Goal: Information Seeking & Learning: Learn about a topic

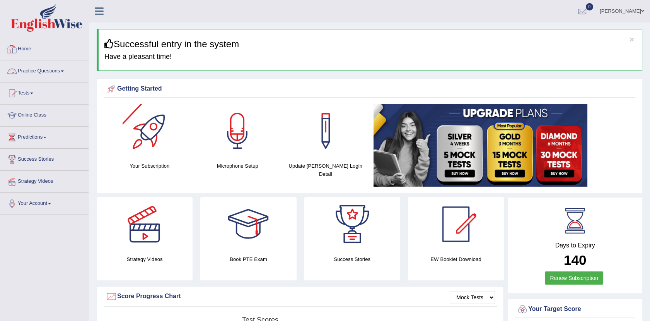
click at [65, 68] on link "Practice Questions" at bounding box center [44, 69] width 88 height 19
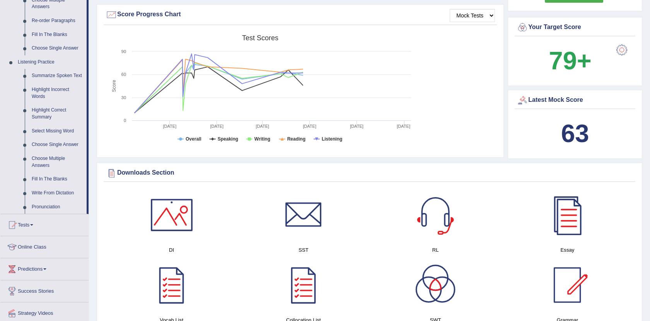
scroll to position [288, 0]
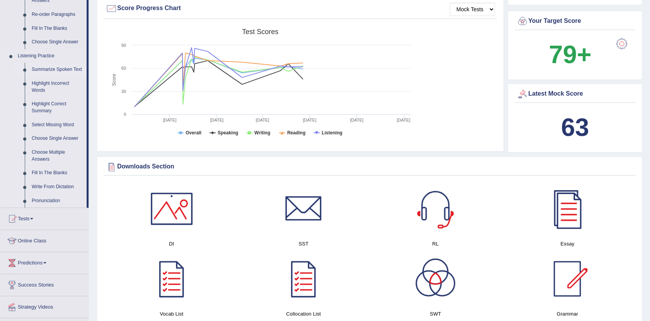
click at [66, 68] on link "Summarize Spoken Text" at bounding box center [57, 70] width 58 height 14
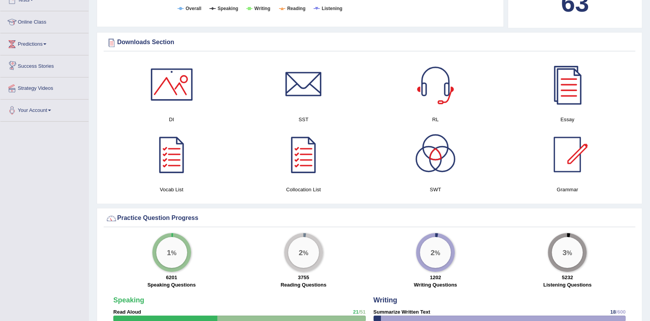
scroll to position [493, 0]
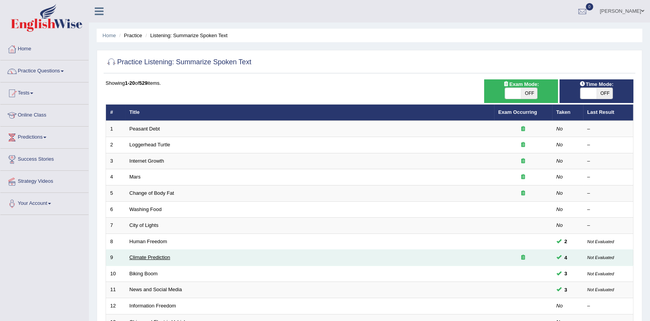
click at [145, 255] on link "Climate Prediction" at bounding box center [150, 257] width 41 height 6
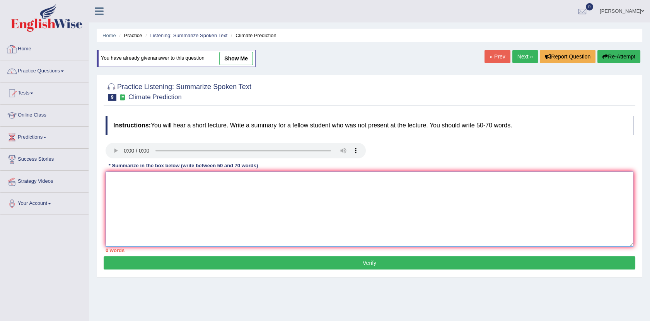
click at [142, 188] on textarea at bounding box center [370, 208] width 528 height 75
paste textarea "The speaker provided a comprehensive overview of [main topic], highlighting sev…"
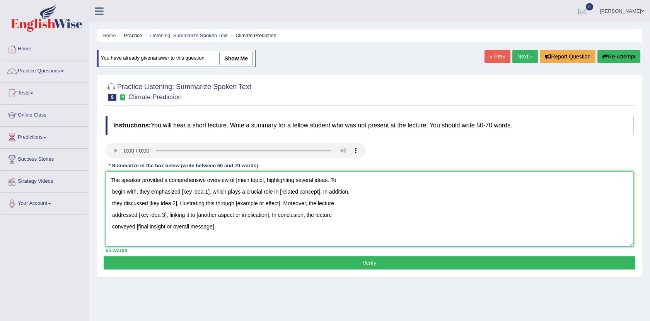
click at [228, 231] on textarea "The speaker provided a comprehensive overview of [main topic], highlighting sev…" at bounding box center [370, 208] width 528 height 75
click at [236, 179] on textarea "The speaker provided a comprehensive overview of [main topic], highlighting sev…" at bounding box center [370, 208] width 528 height 75
drag, startPoint x: 236, startPoint y: 179, endPoint x: 260, endPoint y: 179, distance: 23.6
click at [260, 179] on textarea "The speaker provided a comprehensive overview of [main topic], highlighting sev…" at bounding box center [370, 208] width 528 height 75
click at [234, 178] on textarea "The speaker provided a comprehensive overview of [main topic], highlighting sev…" at bounding box center [370, 208] width 528 height 75
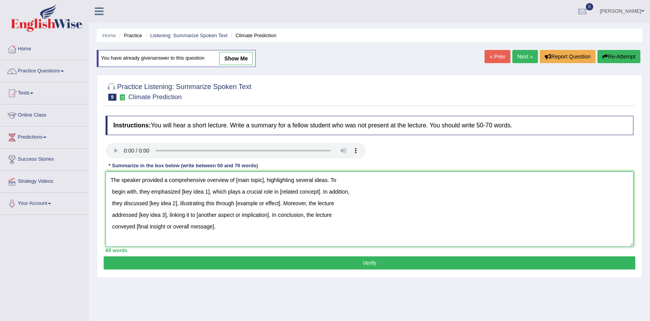
drag, startPoint x: 234, startPoint y: 178, endPoint x: 259, endPoint y: 182, distance: 25.5
click at [259, 182] on textarea "The speaker provided a comprehensive overview of [main topic], highlighting sev…" at bounding box center [370, 208] width 528 height 75
drag, startPoint x: 183, startPoint y: 192, endPoint x: 206, endPoint y: 194, distance: 23.3
click at [206, 194] on textarea "The speaker provided a comprehensive overview of [main topic], highlighting sev…" at bounding box center [370, 208] width 528 height 75
drag, startPoint x: 157, startPoint y: 201, endPoint x: 170, endPoint y: 202, distance: 13.6
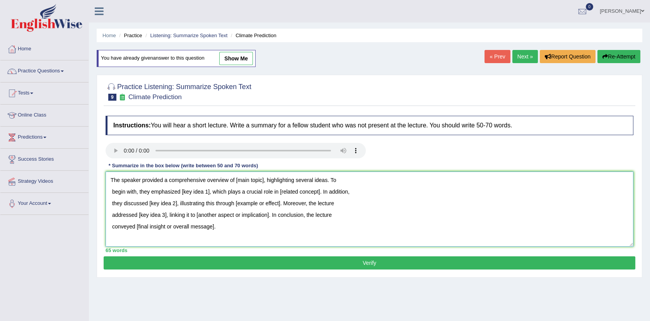
click at [170, 202] on textarea "The speaker provided a comprehensive overview of [main topic], highlighting sev…" at bounding box center [370, 208] width 528 height 75
drag, startPoint x: 240, startPoint y: 205, endPoint x: 248, endPoint y: 206, distance: 8.2
click at [248, 206] on textarea "The speaker provided a comprehensive overview of [main topic], highlighting sev…" at bounding box center [370, 208] width 528 height 75
drag, startPoint x: 168, startPoint y: 214, endPoint x: 138, endPoint y: 217, distance: 30.0
click at [138, 217] on textarea "The speaker provided a comprehensive overview of [main topic], highlighting sev…" at bounding box center [370, 208] width 528 height 75
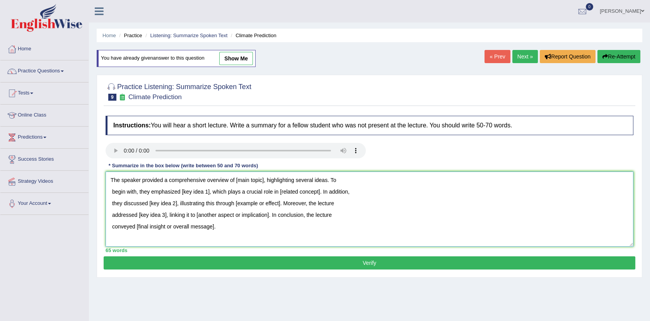
drag, startPoint x: 261, startPoint y: 215, endPoint x: 211, endPoint y: 219, distance: 50.5
click at [211, 219] on textarea "The speaker provided a comprehensive overview of [main topic], highlighting sev…" at bounding box center [370, 208] width 528 height 75
drag, startPoint x: 216, startPoint y: 227, endPoint x: 147, endPoint y: 227, distance: 68.5
click at [147, 227] on textarea "The speaker provided a comprehensive overview of [main topic], highlighting sev…" at bounding box center [370, 208] width 528 height 75
click at [228, 240] on textarea "The speaker provided a comprehensive overview of [main topic], highlighting sev…" at bounding box center [370, 208] width 528 height 75
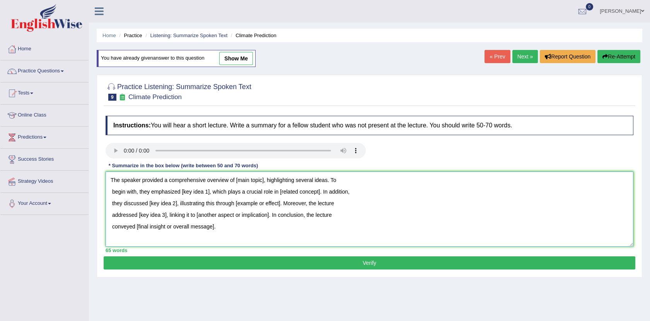
click at [264, 181] on textarea "The speaker provided a comprehensive overview of [main topic], highlighting sev…" at bounding box center [370, 208] width 528 height 75
click at [209, 190] on textarea "The speaker provided a comprehensive overview of climate prediction, highlighti…" at bounding box center [370, 208] width 528 height 75
drag, startPoint x: 328, startPoint y: 192, endPoint x: 287, endPoint y: 191, distance: 41.4
click at [287, 191] on textarea "The speaker provided a comprehensive overview of climate prediction, highlighti…" at bounding box center [370, 208] width 528 height 75
click at [175, 203] on textarea "The speaker provided a comprehensive overview of climate prediction, highlighti…" at bounding box center [370, 208] width 528 height 75
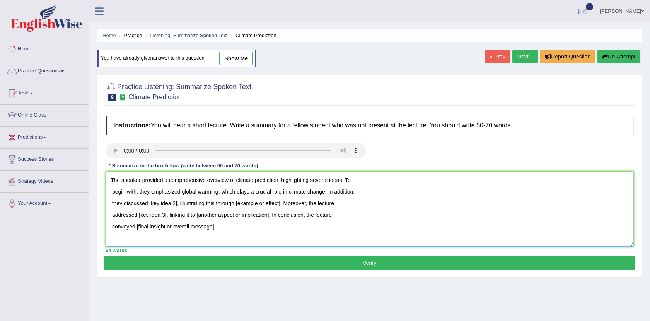
click at [177, 204] on textarea "The speaker provided a comprehensive overview of climate prediction, highlighti…" at bounding box center [370, 208] width 528 height 75
drag, startPoint x: 298, startPoint y: 202, endPoint x: 252, endPoint y: 207, distance: 45.9
click at [252, 207] on textarea "The speaker provided a comprehensive overview of climate prediction, highlighti…" at bounding box center [370, 208] width 528 height 75
click at [165, 215] on textarea "The speaker provided a comprehensive overview of climate prediction, highlighti…" at bounding box center [370, 208] width 528 height 75
click at [137, 214] on textarea "The speaker provided a comprehensive overview of climate prediction, highlighti…" at bounding box center [370, 208] width 528 height 75
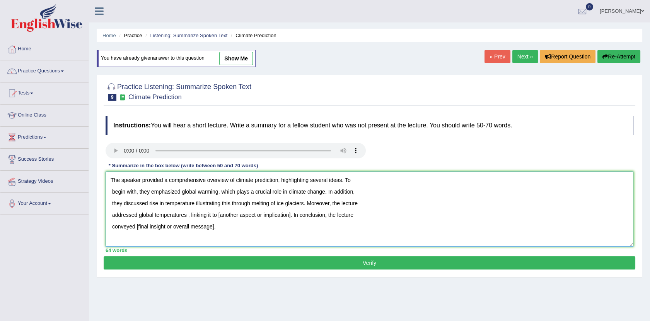
drag, startPoint x: 293, startPoint y: 216, endPoint x: 217, endPoint y: 220, distance: 76.4
click at [217, 220] on textarea "The speaker provided a comprehensive overview of climate prediction, highlighti…" at bounding box center [370, 208] width 528 height 75
drag, startPoint x: 218, startPoint y: 228, endPoint x: 135, endPoint y: 228, distance: 82.8
click at [135, 228] on textarea "The speaker provided a comprehensive overview of climate prediction, highlighti…" at bounding box center [370, 208] width 528 height 75
click at [195, 228] on textarea "The speaker provided a comprehensive overview of climate prediction, highlighti…" at bounding box center [370, 208] width 528 height 75
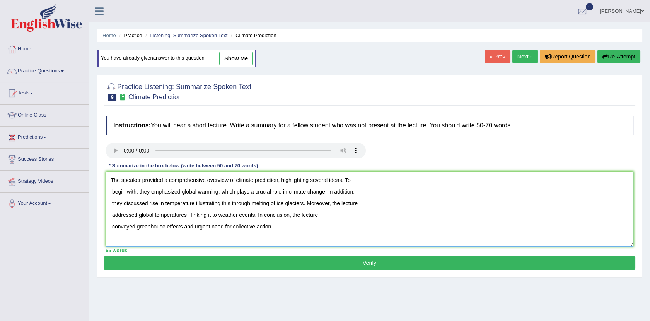
click at [275, 232] on textarea "The speaker provided a comprehensive overview of climate prediction, highlighti…" at bounding box center [370, 208] width 528 height 75
type textarea "The speaker provided a comprehensive overview of climate prediction, highlighti…"
click at [305, 261] on button "Verify" at bounding box center [370, 262] width 532 height 13
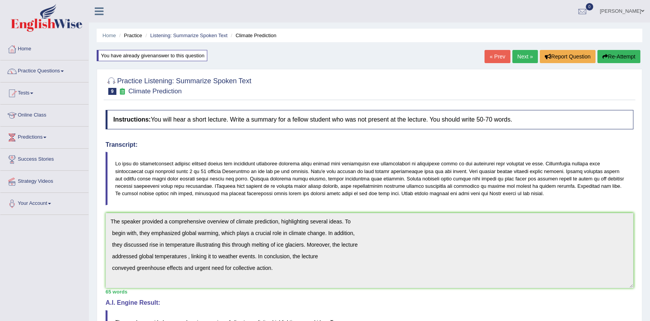
click at [620, 56] on button "Re-Attempt" at bounding box center [619, 56] width 43 height 13
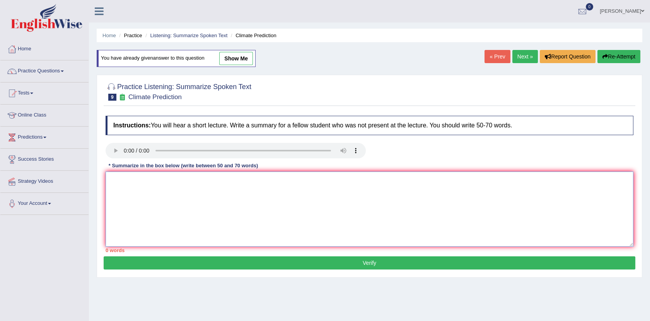
click at [146, 185] on textarea at bounding box center [370, 208] width 528 height 75
paste textarea "The speaker provided a comprehensive overview of Global Warming, highlighting s…"
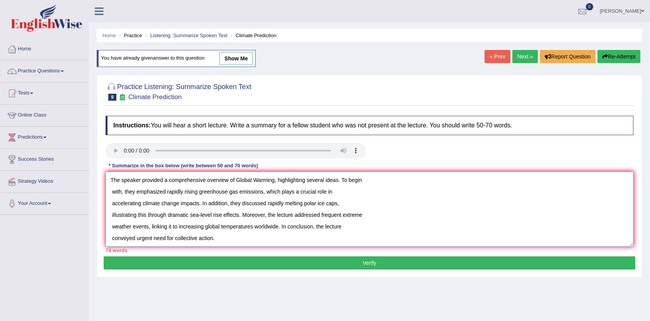
drag, startPoint x: 232, startPoint y: 181, endPoint x: 289, endPoint y: 185, distance: 56.6
click at [289, 185] on textarea "The speaker provided a comprehensive overview of Global Warming, highlighting s…" at bounding box center [370, 208] width 528 height 75
drag, startPoint x: 171, startPoint y: 192, endPoint x: 255, endPoint y: 197, distance: 83.3
click at [255, 197] on textarea "The speaker provided a comprehensive overview of Global Warming, highlighting s…" at bounding box center [370, 208] width 528 height 75
drag, startPoint x: 138, startPoint y: 206, endPoint x: 193, endPoint y: 204, distance: 54.6
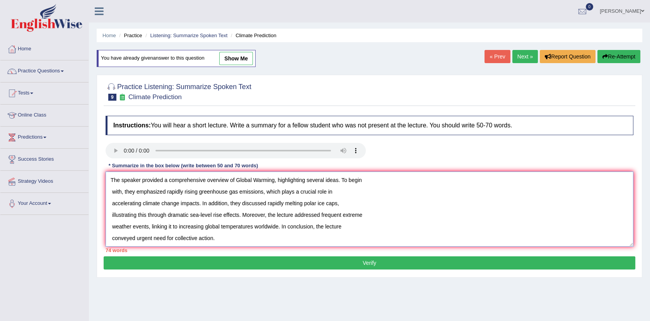
click at [193, 204] on textarea "The speaker provided a comprehensive overview of Global Warming, highlighting s…" at bounding box center [370, 208] width 528 height 75
drag, startPoint x: 296, startPoint y: 202, endPoint x: 332, endPoint y: 206, distance: 36.2
click at [332, 206] on textarea "The speaker provided a comprehensive overview of Global Warming, highlighting s…" at bounding box center [370, 208] width 528 height 75
click at [174, 221] on textarea "The speaker provided a comprehensive overview of Global Warming, highlighting s…" at bounding box center [370, 208] width 528 height 75
drag, startPoint x: 174, startPoint y: 221, endPoint x: 232, endPoint y: 216, distance: 58.7
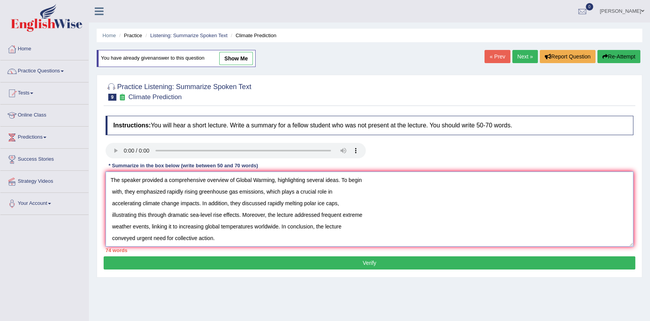
click at [232, 216] on textarea "The speaker provided a comprehensive overview of Global Warming, highlighting s…" at bounding box center [370, 208] width 528 height 75
click at [262, 228] on textarea "The speaker provided a comprehensive overview of Global Warming, highlighting s…" at bounding box center [370, 208] width 528 height 75
drag, startPoint x: 335, startPoint y: 216, endPoint x: 355, endPoint y: 217, distance: 19.4
click at [355, 217] on textarea "The speaker provided a comprehensive overview of Global Warming, highlighting s…" at bounding box center [370, 208] width 528 height 75
click at [226, 227] on textarea "The speaker provided a comprehensive overview of Global Warming, highlighting s…" at bounding box center [370, 208] width 528 height 75
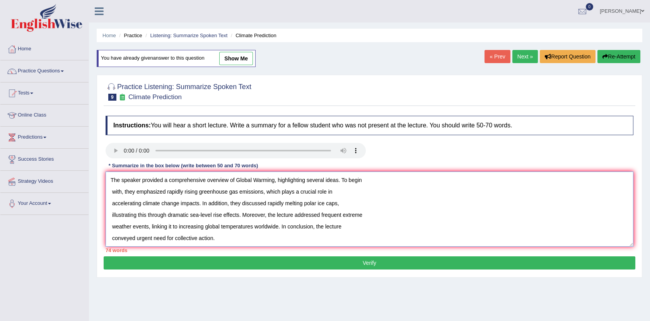
drag, startPoint x: 226, startPoint y: 227, endPoint x: 259, endPoint y: 222, distance: 33.2
click at [259, 222] on textarea "The speaker provided a comprehensive overview of Global Warming, highlighting s…" at bounding box center [370, 208] width 528 height 75
drag, startPoint x: 130, startPoint y: 237, endPoint x: 213, endPoint y: 238, distance: 83.2
click at [213, 238] on textarea "The speaker provided a comprehensive overview of Global Warming, highlighting s…" at bounding box center [370, 208] width 528 height 75
click at [244, 240] on textarea "The speaker provided a comprehensive overview of Global Warming, highlighting s…" at bounding box center [370, 208] width 528 height 75
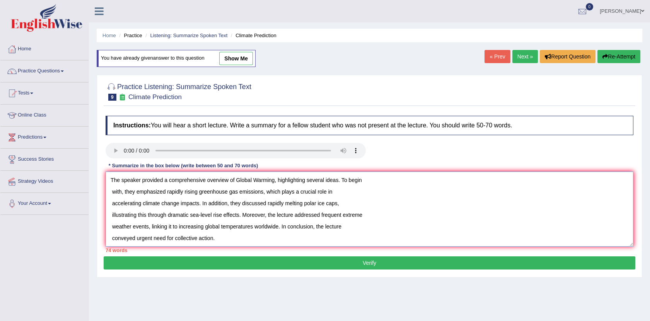
click at [170, 180] on textarea "The speaker provided a comprehensive overview of Global Warming, highlighting s…" at bounding box center [370, 208] width 528 height 75
click at [168, 181] on textarea "The speaker provided a comprehensive overview of Global Warming, highlighting s…" at bounding box center [370, 208] width 528 height 75
click at [152, 238] on textarea "The speaker provided comprehensive overview of Global Warming, highlighting sev…" at bounding box center [370, 208] width 528 height 75
click at [189, 214] on textarea "The speaker provided comprehensive overview of Global Warming, highlighting sev…" at bounding box center [370, 208] width 528 height 75
click at [284, 203] on textarea "The speaker provided comprehensive overview of Global Warming, highlighting sev…" at bounding box center [370, 208] width 528 height 75
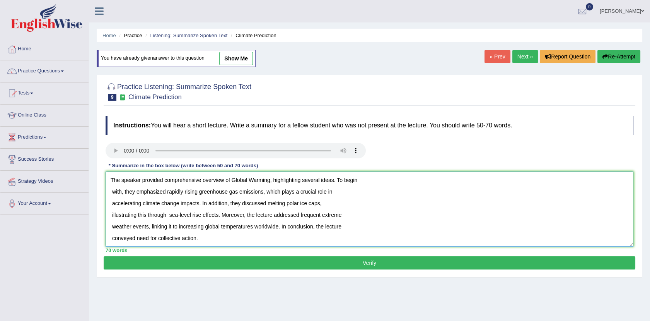
type textarea "The speaker provided comprehensive overview of Global Warming, highlighting sev…"
click at [272, 260] on button "Verify" at bounding box center [370, 262] width 532 height 13
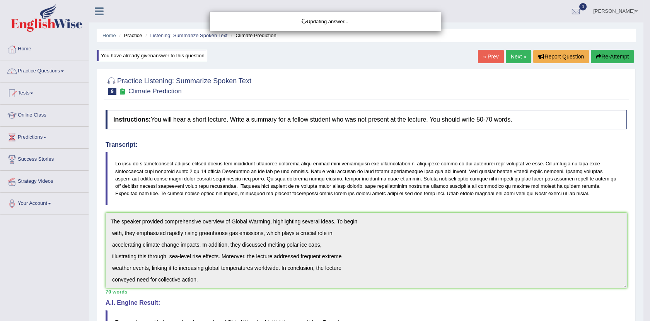
drag, startPoint x: 654, startPoint y: 96, endPoint x: 654, endPoint y: 102, distance: 6.2
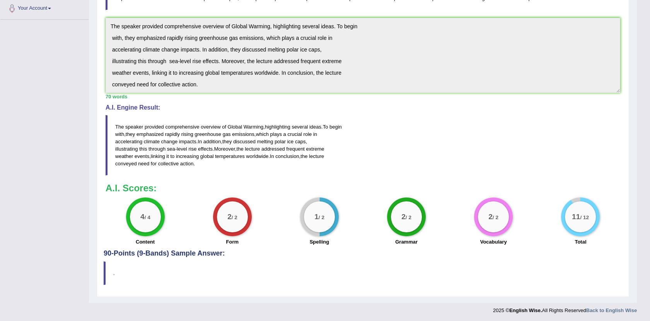
scroll to position [196, 0]
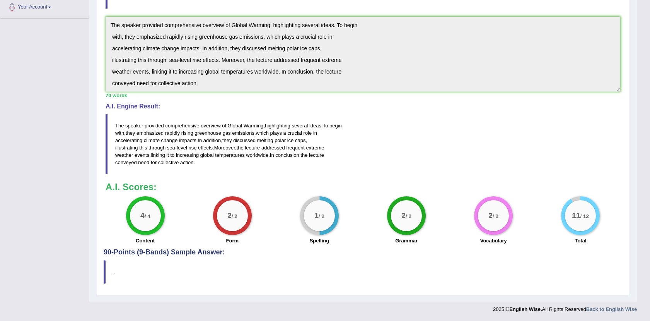
click at [231, 112] on div "Instructions: You will hear a short lecture. Write a summary for a fellow stude…" at bounding box center [363, 79] width 519 height 339
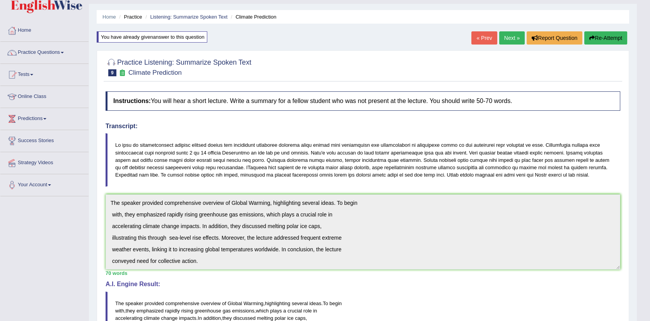
scroll to position [0, 0]
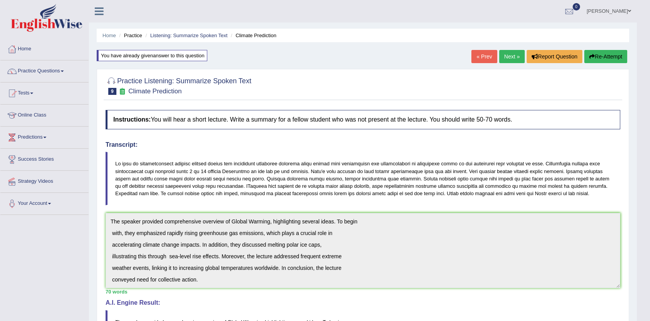
click at [508, 57] on link "Next »" at bounding box center [513, 56] width 26 height 13
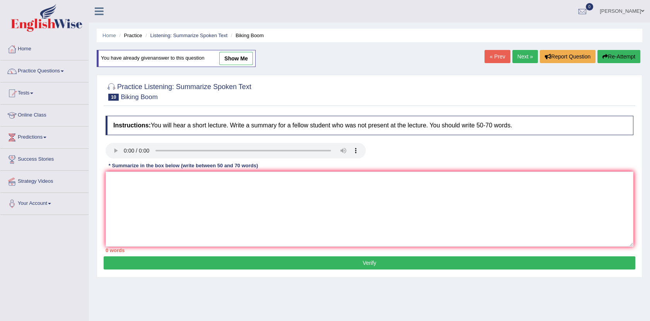
click at [242, 57] on link "show me" at bounding box center [236, 58] width 34 height 13
type textarea "The speaker provided a comprehensive overview of Bicycling, highlighting severa…"
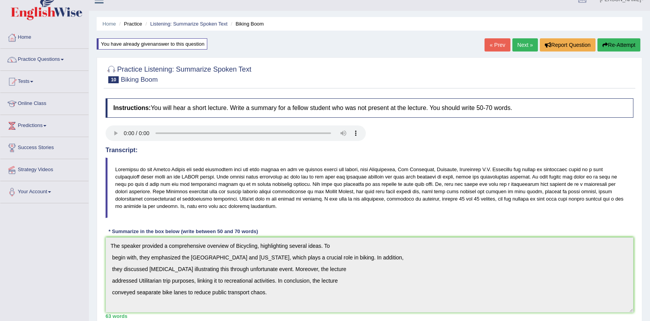
scroll to position [9, 0]
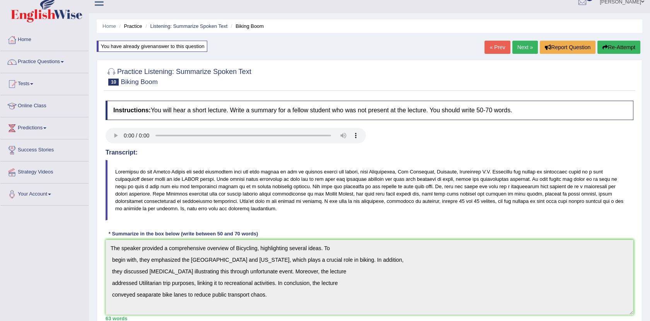
click at [617, 49] on button "Re-Attempt" at bounding box center [619, 47] width 43 height 13
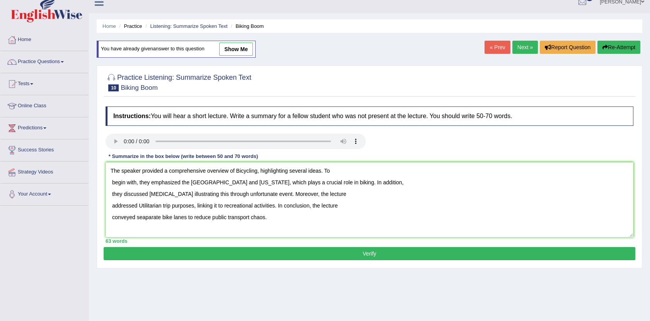
click at [254, 171] on textarea "The speaker provided a comprehensive overview of Bicycling, highlighting severa…" at bounding box center [370, 199] width 528 height 75
click at [257, 171] on textarea "The speaker provided a comprehensive overview of Bicycling, highlighting severa…" at bounding box center [370, 199] width 528 height 75
click at [263, 170] on textarea "The speaker provided a comprehensive overview of Bicycling in United Sates high…" at bounding box center [370, 199] width 528 height 75
click at [293, 171] on textarea "The speaker provided a comprehensive overview of Bicycling in the United Sates …" at bounding box center [370, 199] width 528 height 75
click at [304, 171] on textarea "The speaker provided a comprehensive overview of Bicycling in the United States…" at bounding box center [370, 199] width 528 height 75
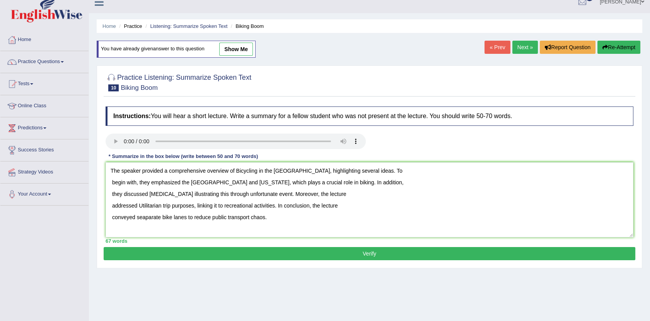
drag, startPoint x: 180, startPoint y: 183, endPoint x: 234, endPoint y: 181, distance: 53.8
click at [234, 181] on textarea "The speaker provided a comprehensive overview of Bicycling in the United States…" at bounding box center [370, 199] width 528 height 75
click at [222, 185] on textarea "The speaker provided a comprehensive overview of Bicycling in the United States…" at bounding box center [370, 199] width 528 height 75
click at [262, 185] on textarea "The speaker provided a comprehensive overview of Bicycling in the United States…" at bounding box center [370, 199] width 528 height 75
click at [144, 216] on textarea "The speaker provided a comprehensive overview of Bicycling in the United States…" at bounding box center [370, 199] width 528 height 75
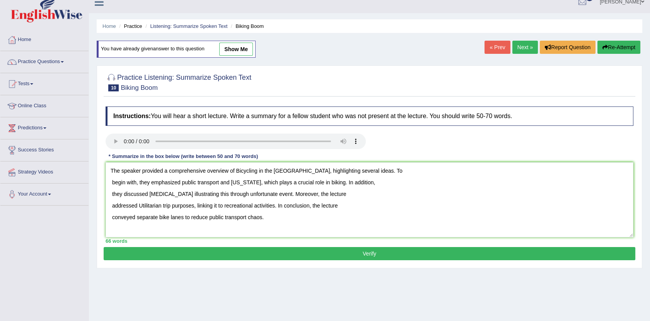
click at [156, 217] on textarea "The speaker provided a comprehensive overview of Bicycling in the United States…" at bounding box center [370, 199] width 528 height 75
click at [270, 220] on textarea "The speaker provided a comprehensive overview of Bicycling in the United States…" at bounding box center [370, 199] width 528 height 75
type textarea "The speaker provided a comprehensive overview of Bicycling in the United States…"
click at [370, 254] on button "Verify" at bounding box center [370, 253] width 532 height 13
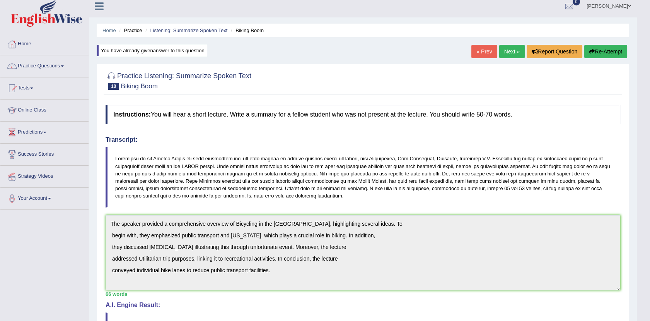
scroll to position [3, 0]
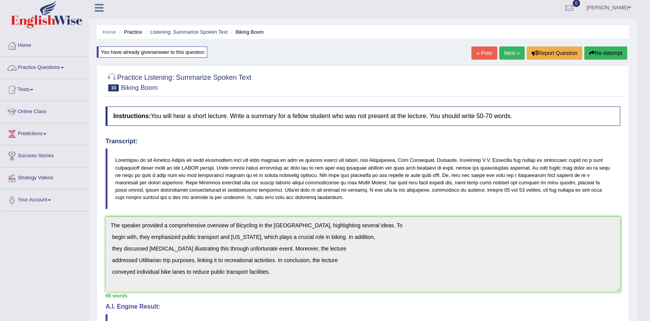
click at [60, 64] on link "Practice Questions" at bounding box center [44, 66] width 88 height 19
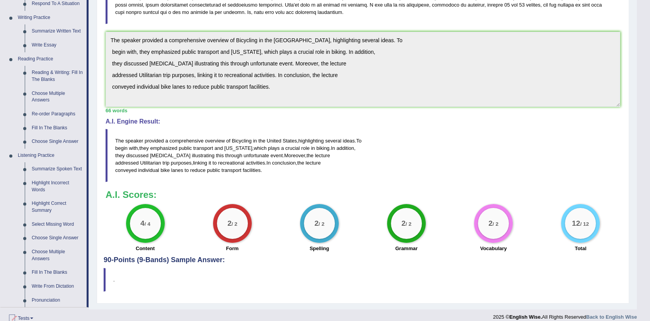
scroll to position [198, 0]
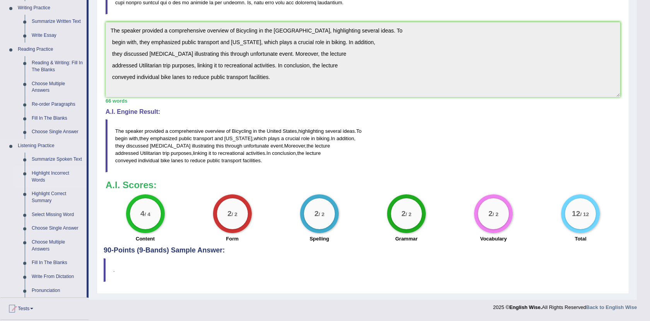
click at [53, 172] on link "Highlight Incorrect Words" at bounding box center [57, 176] width 58 height 21
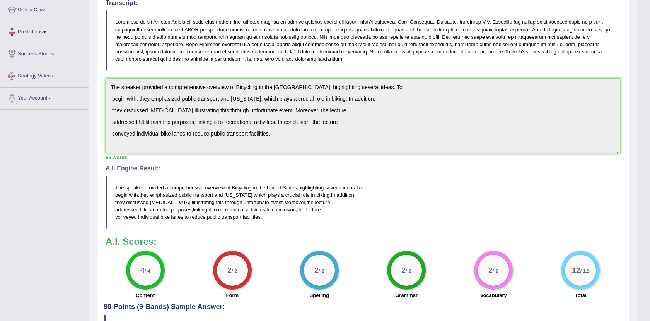
scroll to position [196, 0]
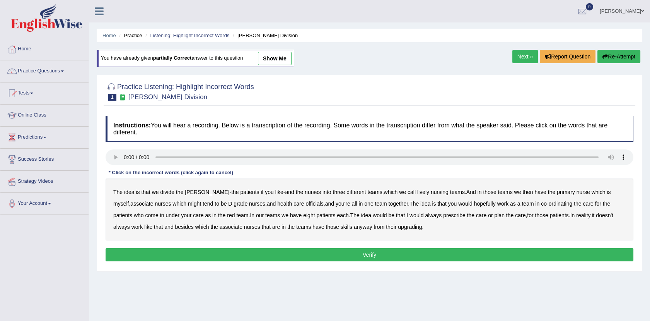
click at [189, 192] on b "[PERSON_NAME]" at bounding box center [207, 192] width 44 height 6
click at [188, 204] on b "might" at bounding box center [194, 203] width 13 height 6
click at [306, 204] on b "officials" at bounding box center [315, 203] width 18 height 6
click at [425, 215] on b "always" at bounding box center [433, 215] width 17 height 6
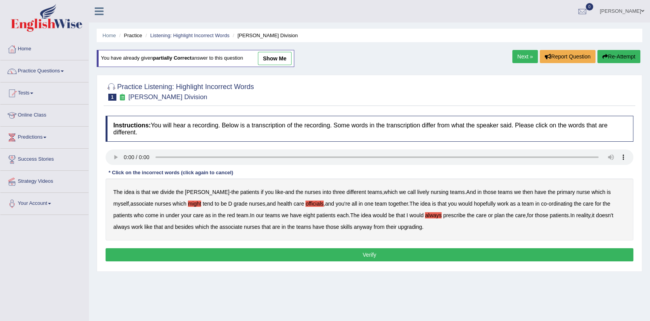
click at [398, 226] on b "upgrading" at bounding box center [410, 227] width 24 height 6
click at [358, 253] on button "Verify" at bounding box center [370, 254] width 528 height 13
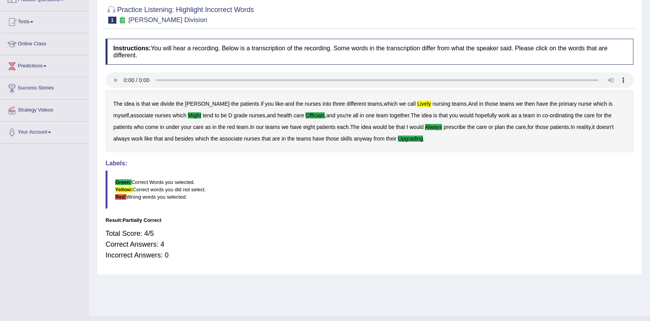
scroll to position [74, 0]
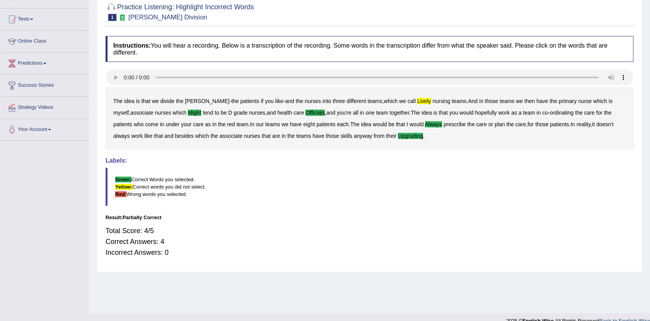
click at [550, 123] on b "patients" at bounding box center [559, 124] width 19 height 6
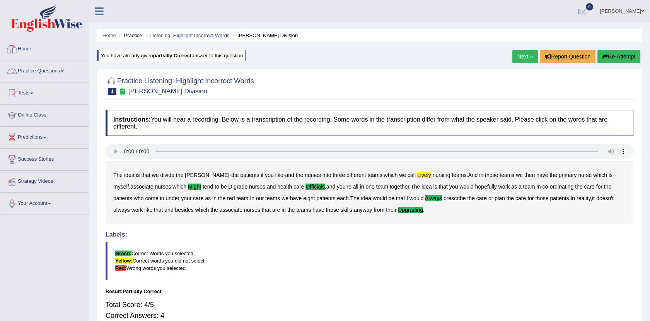
click at [64, 69] on link "Practice Questions" at bounding box center [44, 69] width 88 height 19
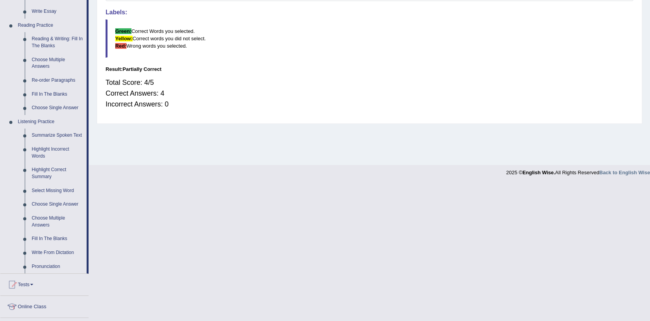
scroll to position [223, 0]
click at [43, 166] on link "Highlight Correct Summary" at bounding box center [57, 172] width 58 height 21
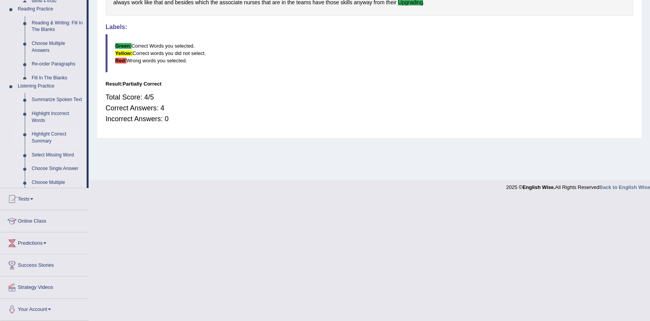
scroll to position [85, 0]
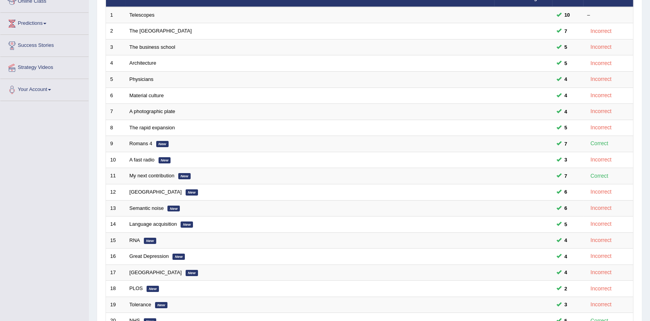
scroll to position [119, 0]
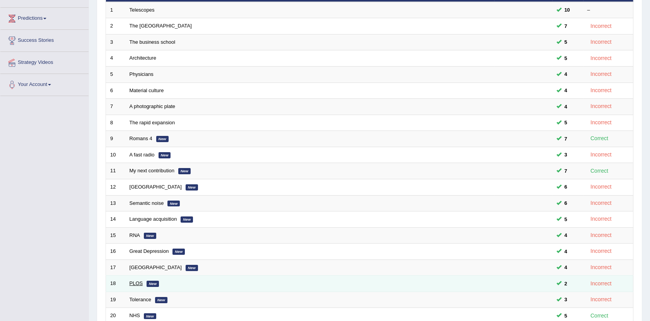
click at [139, 282] on link "PLOS" at bounding box center [137, 283] width 14 height 6
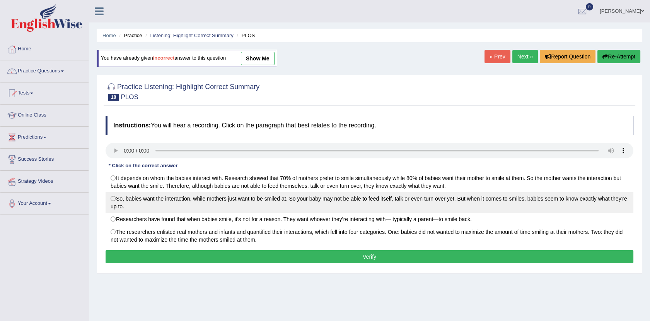
click at [132, 200] on label "So, babies want the interaction, while mothers just want to be smiled at. So yo…" at bounding box center [370, 202] width 528 height 21
radio input "true"
click at [113, 198] on label "So, babies want the interaction, while mothers just want to be smiled at. So yo…" at bounding box center [370, 202] width 528 height 21
click at [111, 198] on label "So, babies want the interaction, while mothers just want to be smiled at. So yo…" at bounding box center [370, 202] width 528 height 21
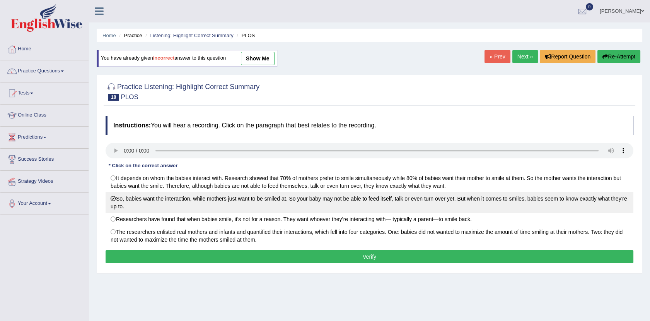
click at [114, 197] on label "So, babies want the interaction, while mothers just want to be smiled at. So yo…" at bounding box center [370, 202] width 528 height 21
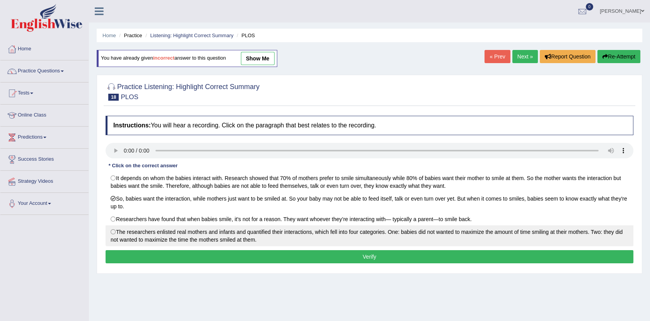
drag, startPoint x: 440, startPoint y: 234, endPoint x: 352, endPoint y: 245, distance: 87.7
click at [352, 245] on label "The researchers enlisted real mothers and infants and quantified their interact…" at bounding box center [370, 235] width 528 height 21
radio input "true"
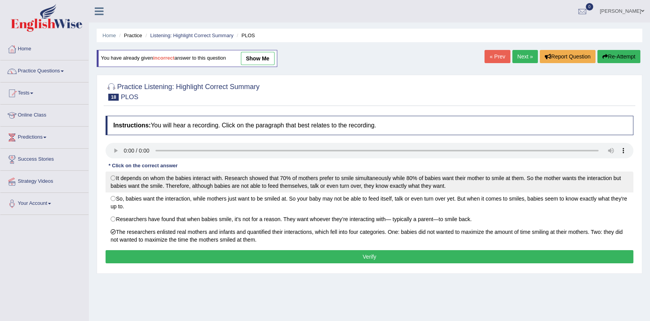
click at [138, 179] on label "It depends on whom the babies interact with. Research showed that 70% of mother…" at bounding box center [370, 181] width 528 height 21
radio input "true"
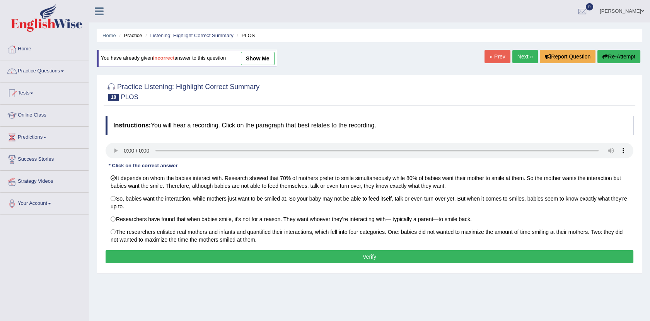
click at [240, 258] on button "Verify" at bounding box center [370, 256] width 528 height 13
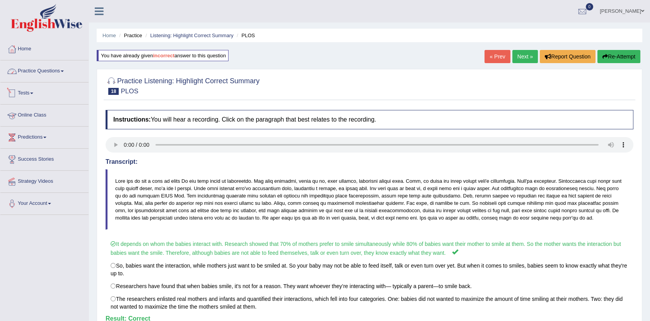
click at [58, 71] on link "Practice Questions" at bounding box center [44, 69] width 88 height 19
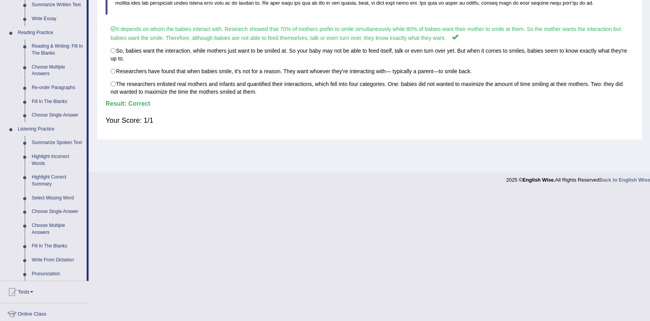
scroll to position [251, 0]
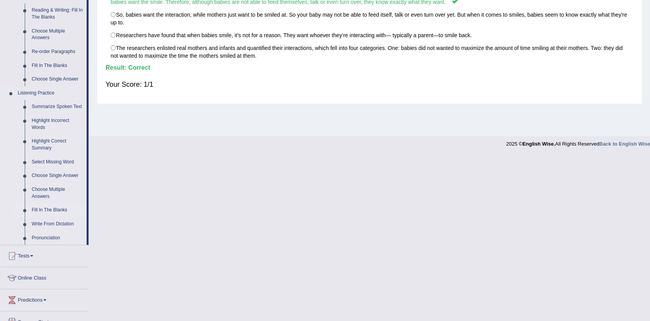
click at [53, 208] on link "Fill In The Blanks" at bounding box center [57, 210] width 58 height 14
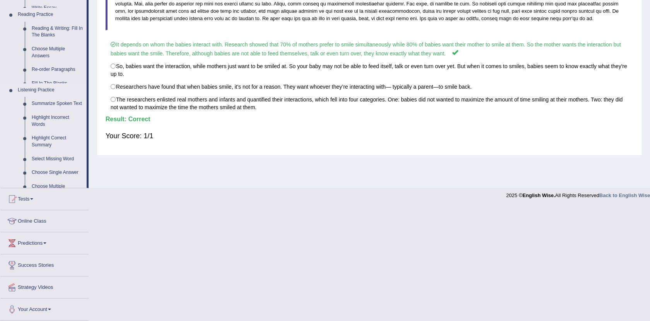
scroll to position [85, 0]
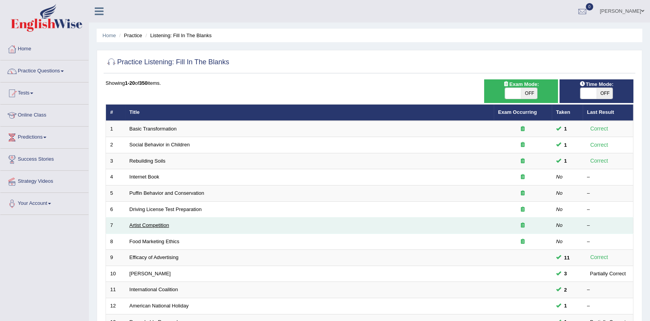
click at [137, 223] on link "Artist Competition" at bounding box center [150, 225] width 40 height 6
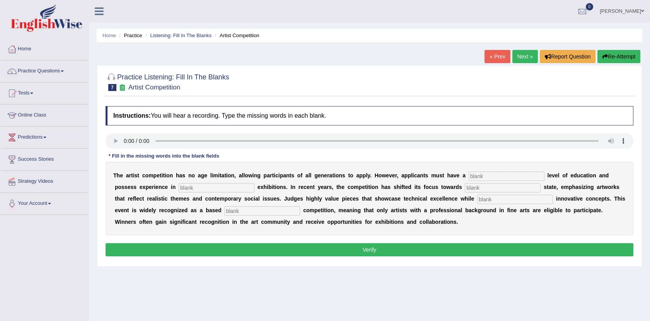
click at [469, 176] on input "text" at bounding box center [507, 175] width 76 height 9
click at [469, 175] on input "text" at bounding box center [507, 175] width 76 height 9
type input "a"
click at [469, 172] on input "text" at bounding box center [507, 175] width 76 height 9
type input "grdle"
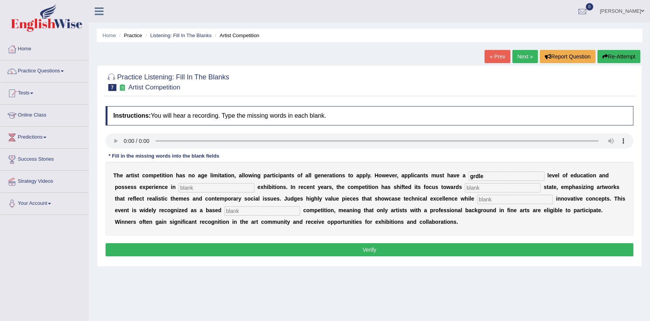
click at [179, 188] on input "text" at bounding box center [217, 187] width 76 height 9
type input "sclts"
click at [465, 187] on input "text" at bounding box center [503, 187] width 76 height 9
type input "real"
click at [477, 200] on input "text" at bounding box center [515, 199] width 76 height 9
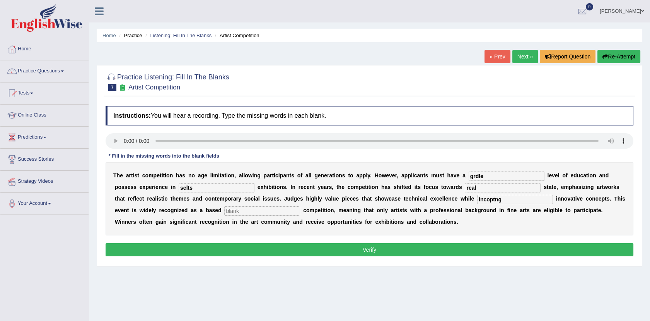
type input "incoptng"
click at [224, 212] on input "text" at bounding box center [262, 210] width 76 height 9
type input "basd"
click at [470, 176] on input "grdle" at bounding box center [507, 175] width 76 height 9
type input "graduate"
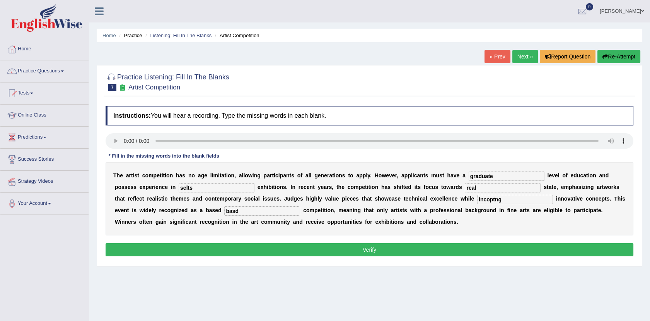
click at [179, 187] on input "sclts" at bounding box center [217, 187] width 76 height 9
type input "sculptures"
click at [477, 201] on input "incoptng" at bounding box center [515, 199] width 76 height 9
click at [477, 200] on input "inco-operating" at bounding box center [515, 199] width 76 height 9
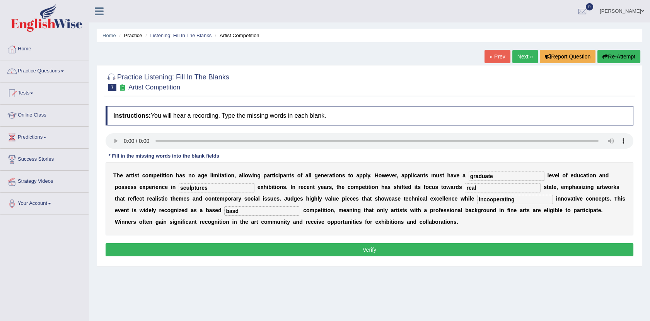
type input "incooperating"
click at [224, 210] on input "basd" at bounding box center [262, 210] width 76 height 9
type input "b"
click at [224, 209] on input "professional" at bounding box center [262, 210] width 76 height 9
type input "profession"
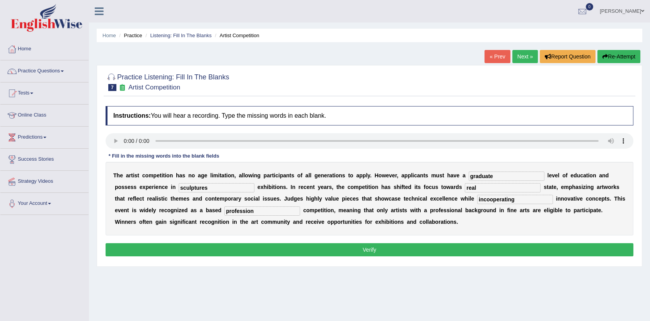
click at [363, 245] on button "Verify" at bounding box center [370, 249] width 528 height 13
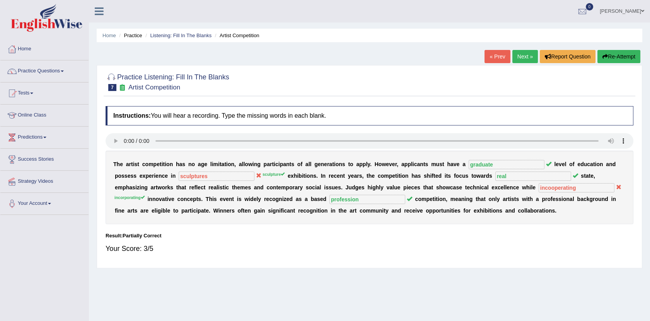
click at [526, 56] on link "Next »" at bounding box center [526, 56] width 26 height 13
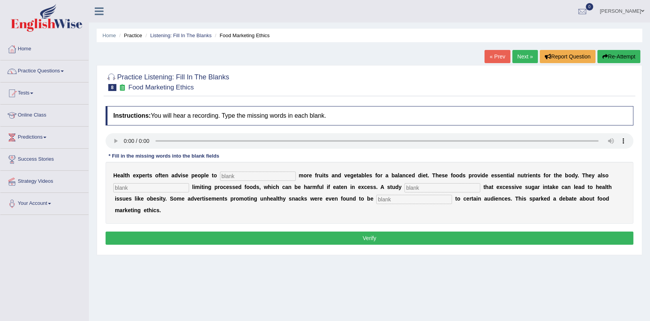
click at [229, 175] on input "text" at bounding box center [258, 175] width 76 height 9
type input "cnsme"
click at [161, 187] on input "text" at bounding box center [151, 187] width 76 height 9
type input "recmfds"
click at [415, 187] on input "text" at bounding box center [443, 187] width 76 height 9
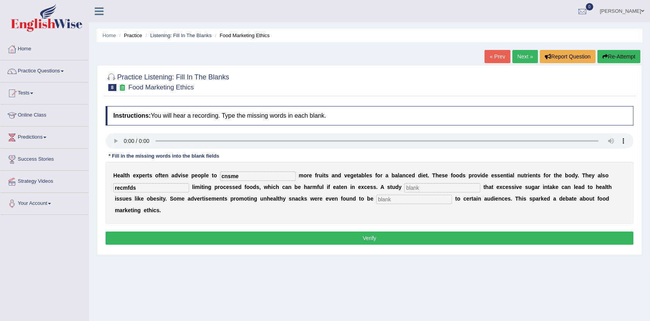
click at [415, 187] on input "text" at bounding box center [443, 187] width 76 height 9
type input "digns"
click at [376, 201] on input "text" at bounding box center [414, 199] width 76 height 9
type input "offensive"
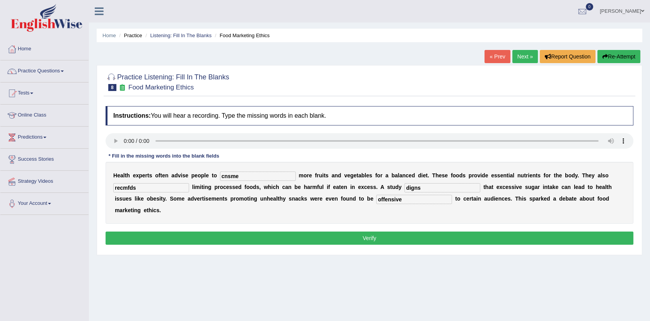
click at [242, 175] on input "cnsme" at bounding box center [258, 175] width 76 height 9
type input "consume"
click at [157, 190] on input "recmfds" at bounding box center [151, 187] width 76 height 9
type input "recommends"
click at [409, 184] on input "digns" at bounding box center [443, 187] width 76 height 9
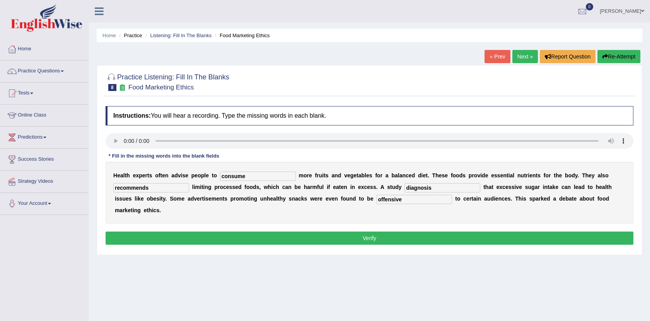
type input "diagnosis"
click at [154, 186] on input "recommends" at bounding box center [151, 187] width 76 height 9
click at [130, 190] on input "recomend" at bounding box center [151, 187] width 76 height 9
type input "recommend"
click at [409, 188] on input "diagnosis" at bounding box center [443, 187] width 76 height 9
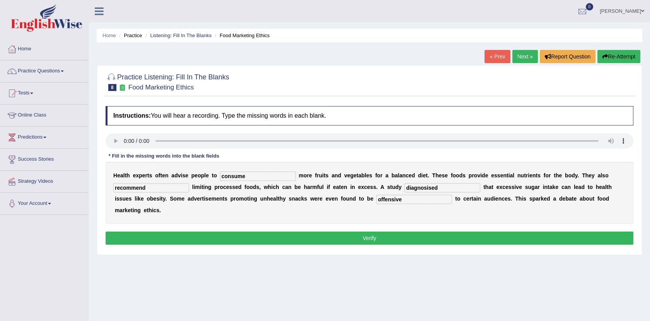
type input "diagnosised"
click at [388, 231] on button "Verify" at bounding box center [370, 237] width 528 height 13
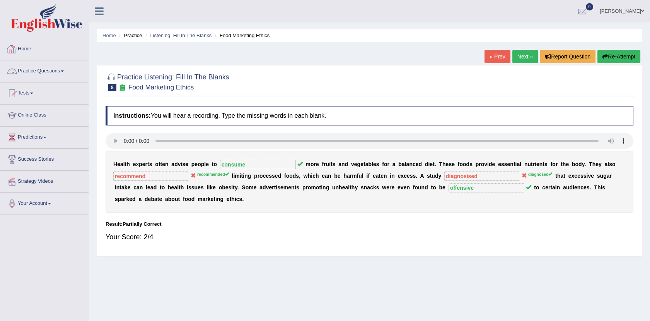
click at [45, 74] on link "Practice Questions" at bounding box center [44, 69] width 88 height 19
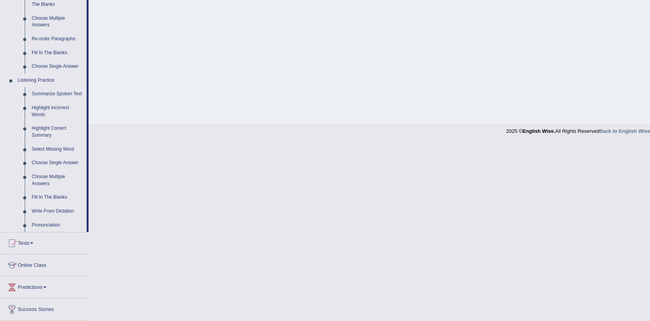
scroll to position [265, 0]
click at [51, 207] on link "Write From Dictation" at bounding box center [57, 210] width 58 height 14
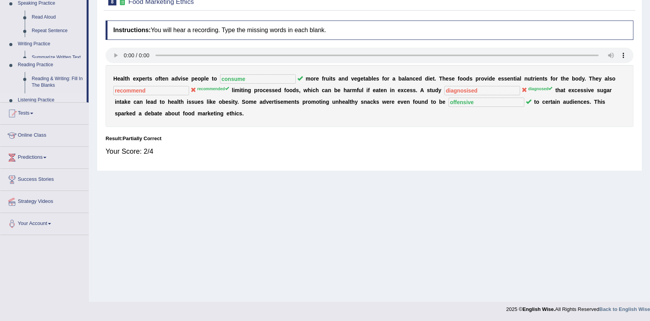
scroll to position [85, 0]
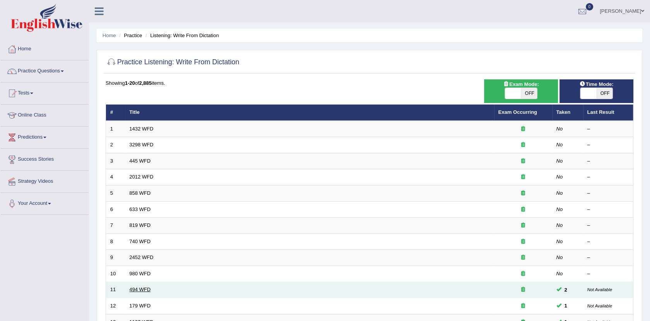
click at [136, 286] on link "494 WFD" at bounding box center [140, 289] width 21 height 6
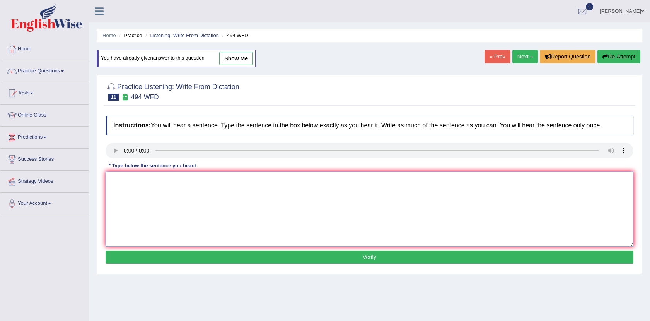
click at [118, 181] on textarea at bounding box center [370, 208] width 528 height 75
click at [250, 190] on textarea "tvtipnsicj The vocabluary that is peculiar and specific is called as jargron" at bounding box center [370, 208] width 528 height 75
click at [261, 192] on textarea "tvtipnsicj The vocabluary that is peculiar and specific is called as jagron" at bounding box center [370, 208] width 528 height 75
drag, startPoint x: 108, startPoint y: 181, endPoint x: 141, endPoint y: 175, distance: 33.4
click at [141, 175] on textarea "tvtipnsicj The vocabluary that is peculiar and specific is called as jagron." at bounding box center [370, 208] width 528 height 75
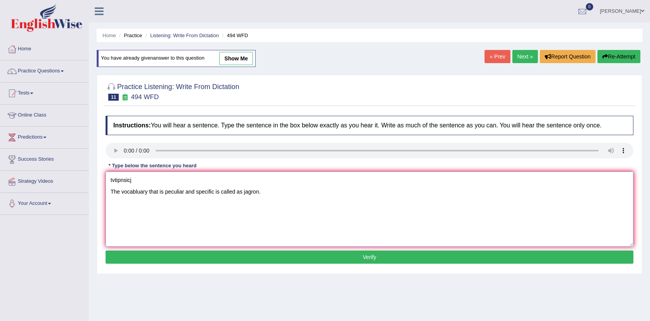
click at [191, 212] on textarea "tvtipnsicj The vocabluary that is peculiar and specific is called as jagron." at bounding box center [370, 208] width 528 height 75
drag, startPoint x: 143, startPoint y: 178, endPoint x: 111, endPoint y: 181, distance: 31.9
click at [111, 181] on textarea "tvtipnsicj The vocabluary that is peculiar and specific is called as jagron." at bounding box center [370, 208] width 528 height 75
drag, startPoint x: 261, startPoint y: 196, endPoint x: 251, endPoint y: 195, distance: 10.2
click at [251, 195] on textarea "The vocabluary that is peculiar and specific is called as jagron." at bounding box center [370, 208] width 528 height 75
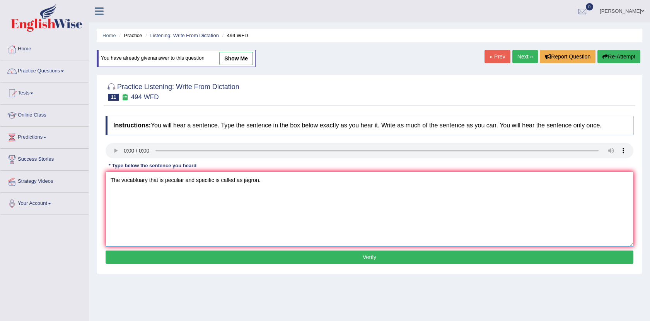
drag, startPoint x: 123, startPoint y: 189, endPoint x: 111, endPoint y: 191, distance: 12.9
click at [111, 191] on textarea "The vocabluary that is peculiar and specific is called as jagron." at bounding box center [370, 208] width 528 height 75
type textarea "The vocabluary that is peculiar and specific is called as jagron."
click at [399, 255] on button "Verify" at bounding box center [370, 256] width 528 height 13
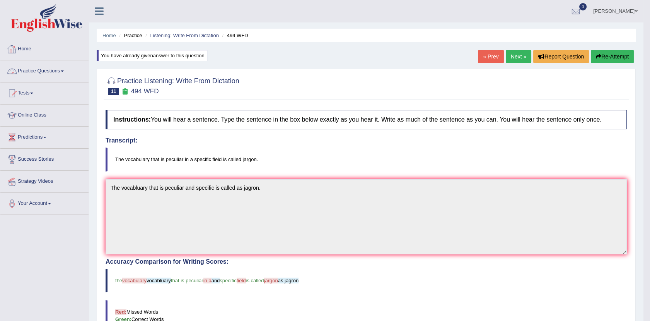
click at [53, 73] on link "Practice Questions" at bounding box center [44, 69] width 88 height 19
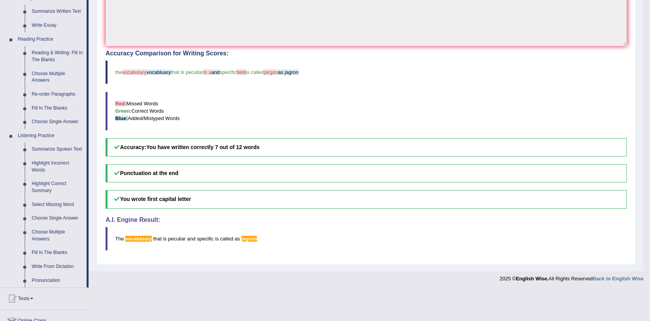
scroll to position [236, 0]
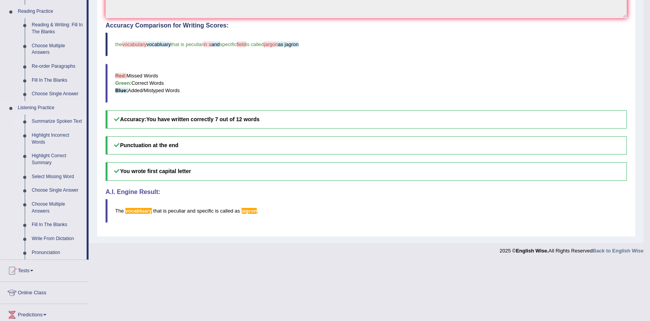
click at [62, 119] on link "Summarize Spoken Text" at bounding box center [57, 122] width 58 height 14
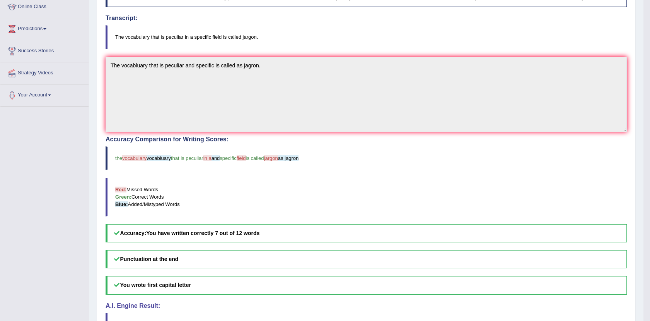
scroll to position [89, 0]
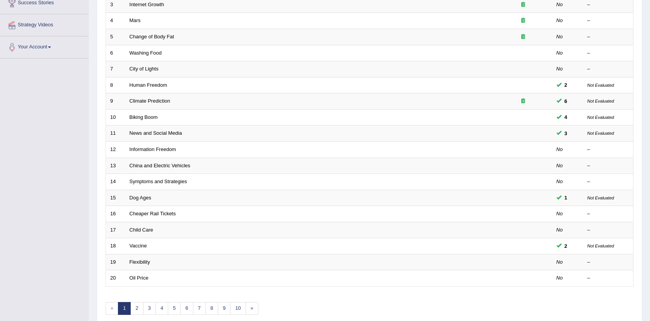
scroll to position [159, 0]
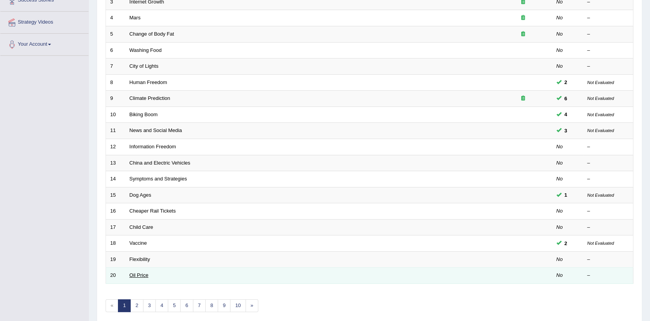
click at [139, 272] on link "Oil Price" at bounding box center [139, 275] width 19 height 6
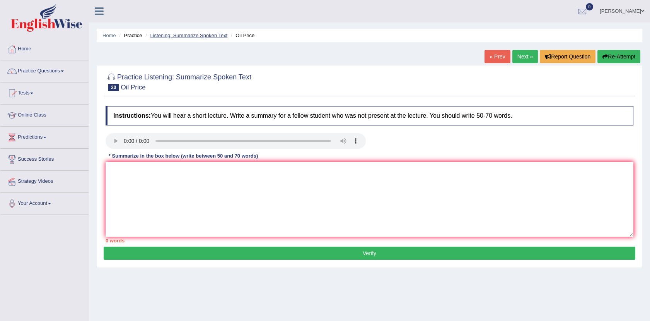
click at [187, 33] on link "Listening: Summarize Spoken Text" at bounding box center [188, 36] width 77 height 6
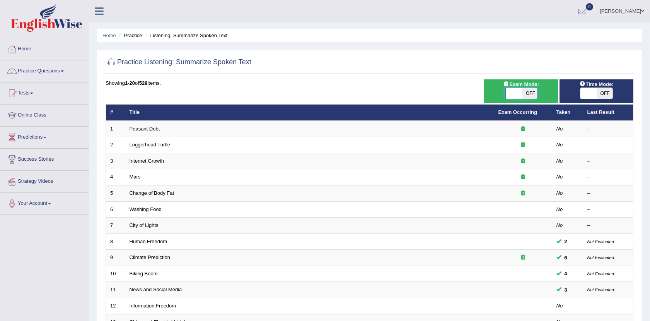
click at [517, 95] on span at bounding box center [514, 93] width 16 height 11
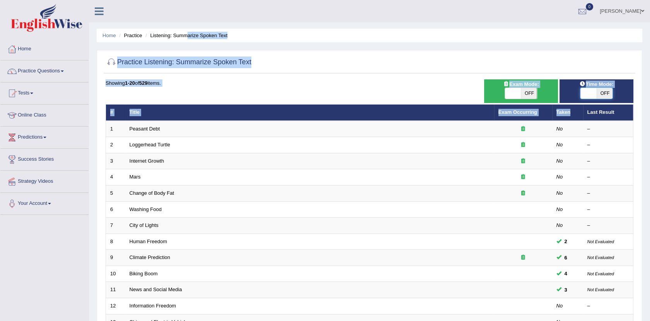
click at [593, 94] on span at bounding box center [589, 93] width 16 height 11
checkbox input "true"
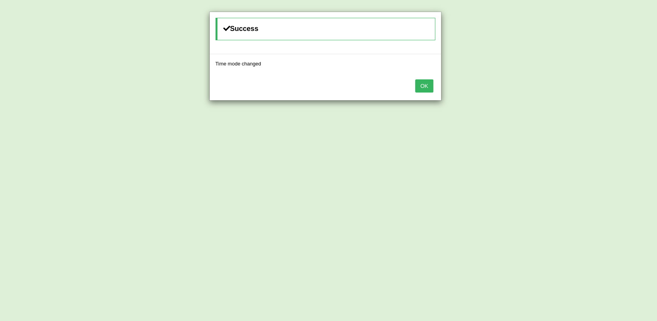
click at [593, 94] on div "Success Time mode changed OK" at bounding box center [328, 160] width 657 height 321
click at [429, 79] on button "OK" at bounding box center [424, 85] width 18 height 13
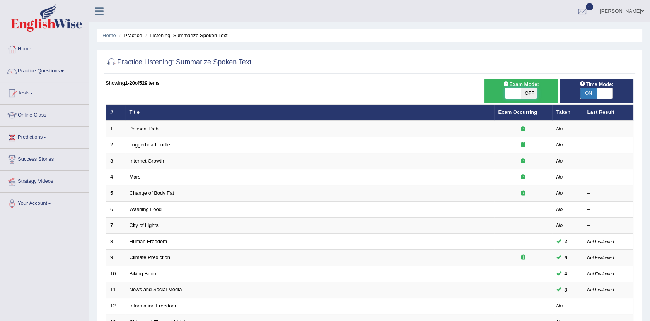
click at [514, 93] on span at bounding box center [513, 93] width 16 height 11
checkbox input "true"
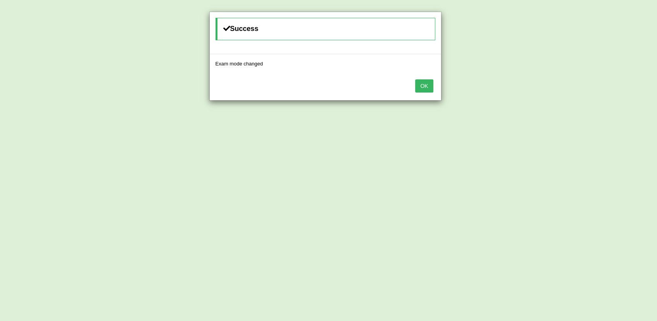
click at [424, 81] on button "OK" at bounding box center [424, 85] width 18 height 13
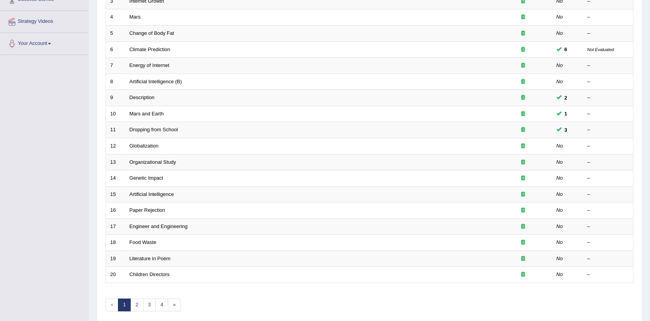
scroll to position [190, 0]
